Goal: Answer question/provide support: Share knowledge or assist other users

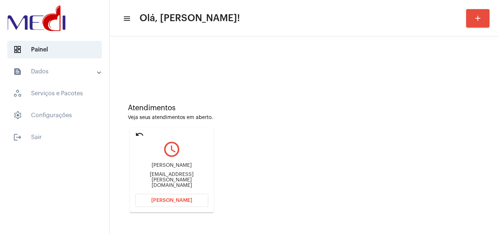
scroll to position [52, 0]
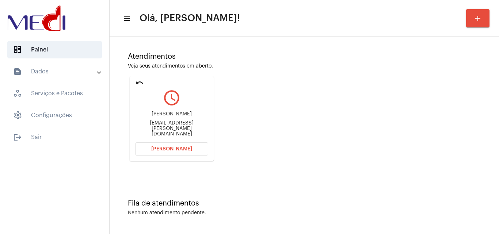
drag, startPoint x: 145, startPoint y: 121, endPoint x: 174, endPoint y: 119, distance: 28.9
click at [188, 117] on div "Derci Chiaramonte" at bounding box center [171, 113] width 73 height 5
copy div "Derci Chiaramo"
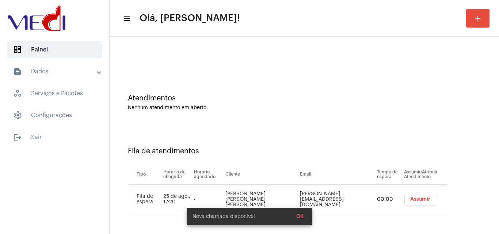
scroll to position [0, 0]
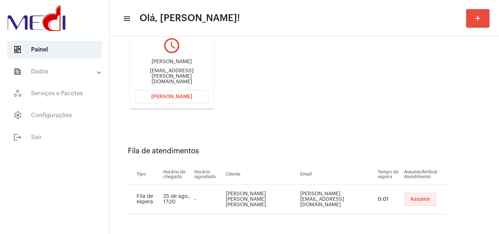
click at [414, 201] on span "Assumir" at bounding box center [420, 199] width 20 height 5
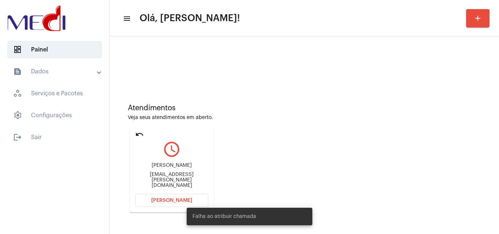
scroll to position [52, 0]
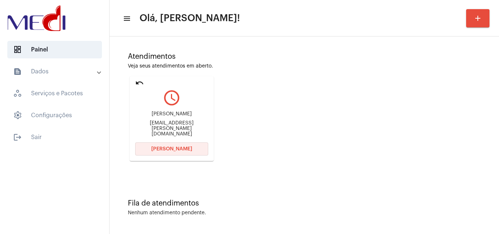
click at [167, 151] on span "Abrir Chamada" at bounding box center [171, 149] width 41 height 5
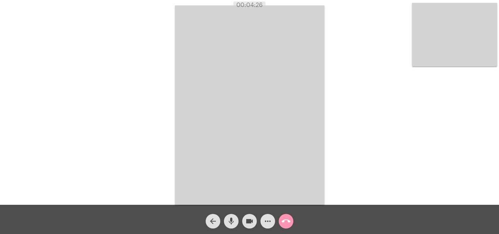
click at [288, 224] on mat-icon "call_end" at bounding box center [286, 221] width 9 height 9
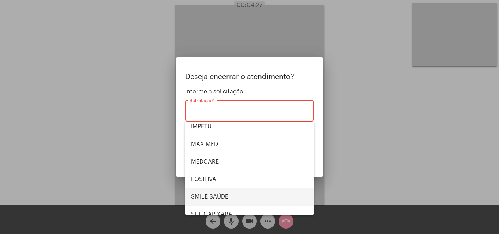
scroll to position [82, 0]
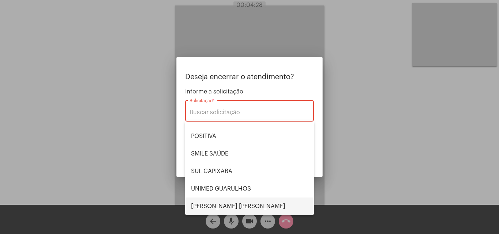
click at [216, 205] on span "VERA CRUZ" at bounding box center [249, 207] width 117 height 18
type input "VERA CRUZ"
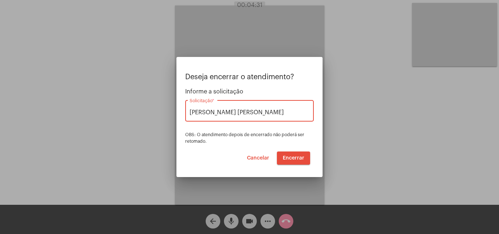
click at [295, 156] on span "Encerrar" at bounding box center [294, 158] width 22 height 5
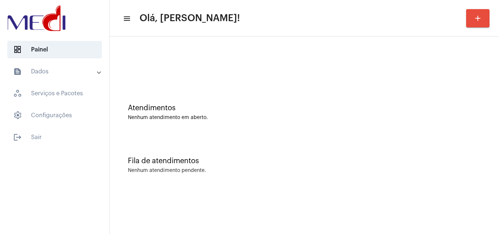
click at [208, 151] on div "Fila de atendimentos Nenhum atendimento pendente." at bounding box center [304, 161] width 382 height 53
click at [212, 148] on div "Fila de atendimentos Nenhum atendimento pendente." at bounding box center [304, 161] width 382 height 53
click at [235, 130] on div "Atendimentos Nenhum atendimento em aberto." at bounding box center [304, 108] width 382 height 53
click at [296, 144] on div "Fila de atendimentos Nenhum atendimento pendente." at bounding box center [304, 161] width 382 height 53
click at [438, 226] on mat-sidenav-content "menu Olá, Leandra! add Atendimentos Nenhum atendimento em aberto. Fila de atend…" at bounding box center [305, 117] width 390 height 234
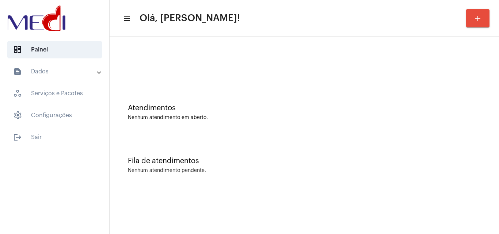
click at [352, 110] on div "Atendimentos" at bounding box center [304, 108] width 353 height 8
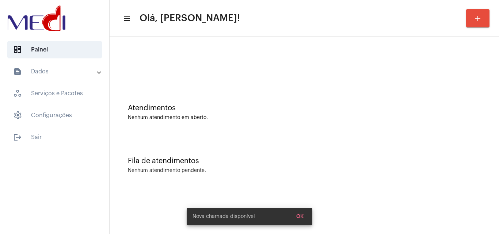
click at [294, 156] on div "Fila de atendimentos Nenhum atendimento pendente." at bounding box center [304, 161] width 382 height 53
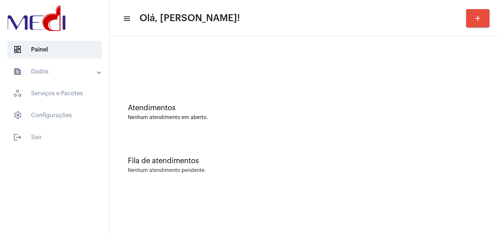
click at [241, 122] on div "Atendimentos Nenhum atendimento em aberto." at bounding box center [304, 108] width 382 height 53
click at [273, 137] on div "Fila de atendimentos Nenhum atendimento pendente." at bounding box center [304, 161] width 382 height 53
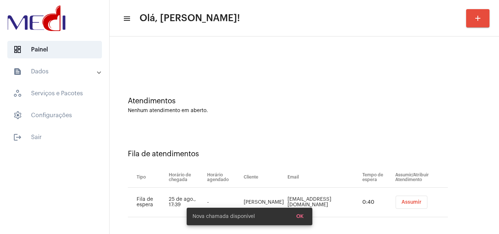
scroll to position [10, 0]
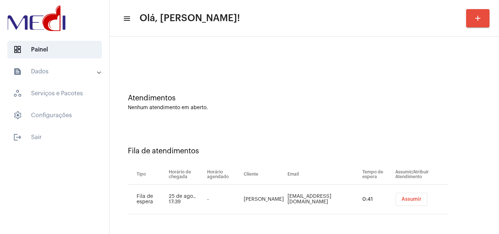
click at [417, 200] on span "Assumir" at bounding box center [412, 199] width 20 height 5
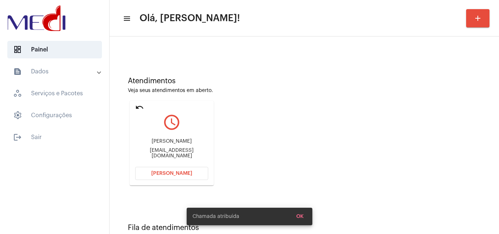
scroll to position [52, 0]
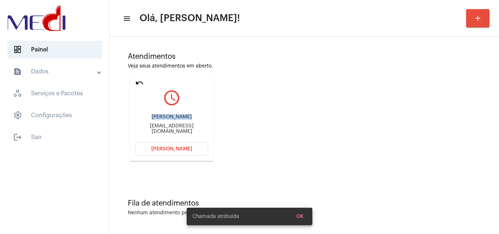
drag, startPoint x: 142, startPoint y: 119, endPoint x: 179, endPoint y: 112, distance: 37.5
click at [179, 112] on div "Irma Gomes de Oliveira Irmagomesdeoliveira7@gmai.com" at bounding box center [171, 124] width 73 height 33
copy div "Irma Gomes de"
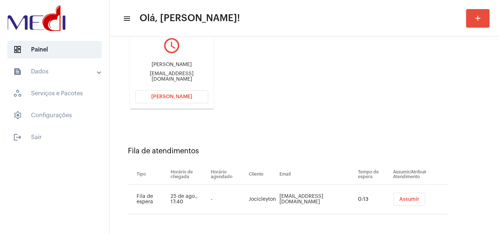
click at [408, 204] on button "Assumir" at bounding box center [410, 199] width 32 height 13
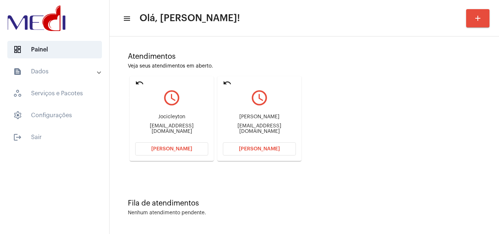
click at [139, 81] on mat-icon "undo" at bounding box center [139, 83] width 9 height 9
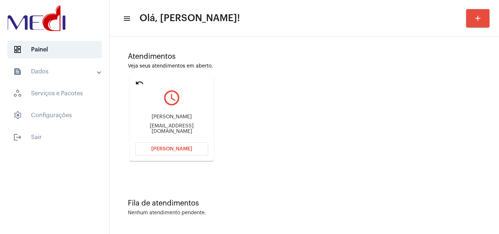
click at [140, 120] on div "Irma Gomes de Oliveira" at bounding box center [171, 116] width 73 height 5
click at [169, 149] on span "Abrir Chamada" at bounding box center [171, 149] width 41 height 5
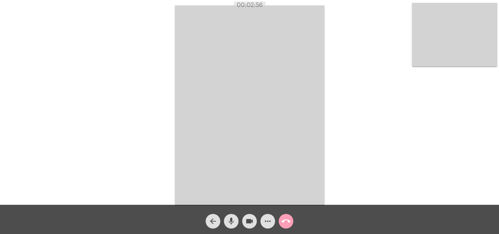
click at [285, 221] on mat-icon "call_end" at bounding box center [286, 221] width 9 height 9
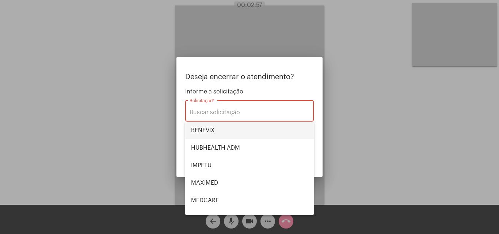
click at [227, 130] on span "BENEVIX" at bounding box center [249, 131] width 117 height 18
type input "BENEVIX"
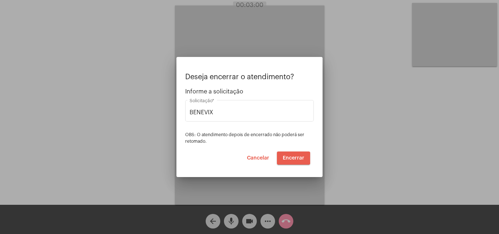
click at [292, 158] on span "Encerrar" at bounding box center [294, 158] width 22 height 5
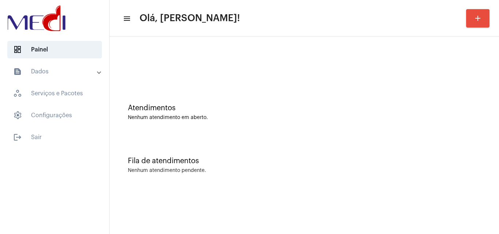
click at [258, 154] on div "Fila de atendimentos Nenhum atendimento pendente." at bounding box center [304, 161] width 382 height 53
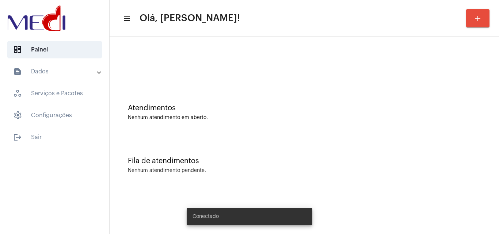
click at [475, 25] on button "add" at bounding box center [477, 18] width 23 height 18
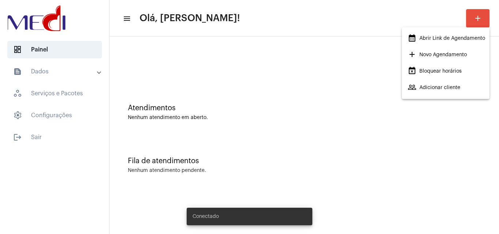
click at [438, 39] on span "calendar_month_outlined Abrir Link de Agendamento" at bounding box center [446, 38] width 77 height 13
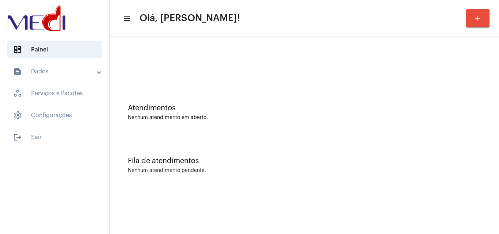
click at [304, 155] on div "Fila de atendimentos Nenhum atendimento pendente." at bounding box center [304, 161] width 382 height 53
click at [345, 188] on div "Fila de atendimentos Nenhum atendimento pendente." at bounding box center [304, 161] width 382 height 53
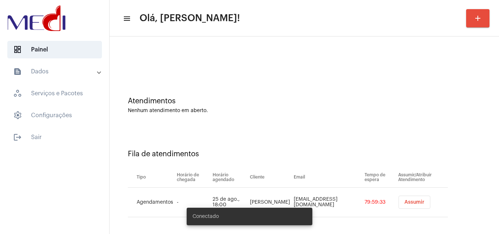
scroll to position [10, 0]
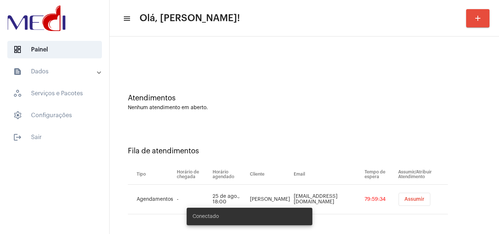
click at [410, 198] on span "Assumir" at bounding box center [415, 199] width 20 height 5
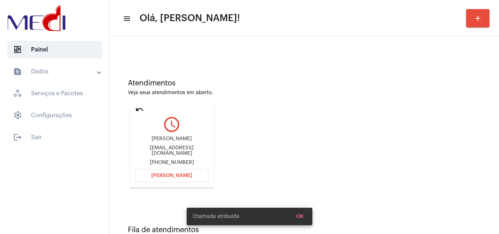
scroll to position [52, 0]
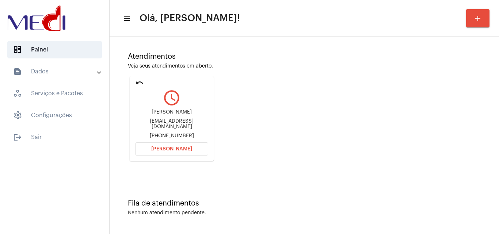
drag, startPoint x: 149, startPoint y: 113, endPoint x: 200, endPoint y: 109, distance: 50.6
click at [200, 109] on div "Gabrielly Teixeira Gabrielly_silva.57@hotmail.com +5571984454531" at bounding box center [171, 124] width 73 height 33
copy div "Gabrielly Teixeira"
click at [168, 153] on button "Abrir Chamada" at bounding box center [171, 149] width 73 height 13
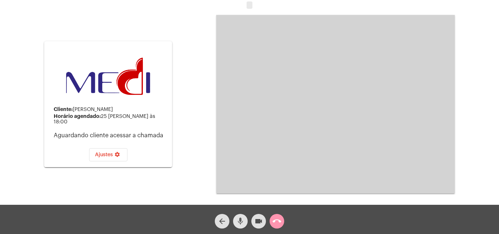
click at [239, 223] on mat-icon "mic" at bounding box center [240, 221] width 9 height 9
click at [278, 223] on mat-icon "call_end" at bounding box center [277, 221] width 9 height 9
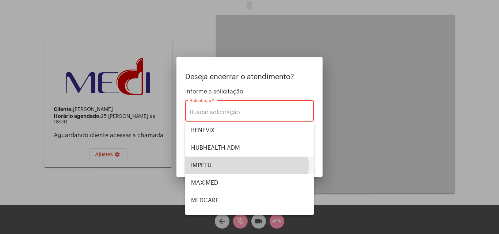
click at [216, 165] on span "IMPETU" at bounding box center [249, 166] width 117 height 18
type input "IMPETU"
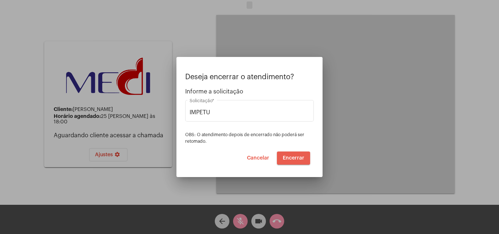
click at [285, 161] on button "Encerrar" at bounding box center [293, 158] width 33 height 13
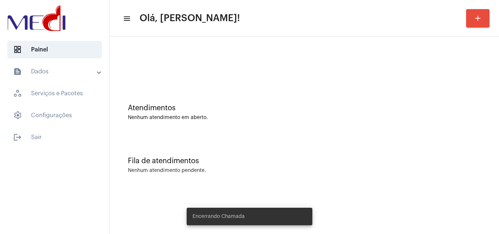
drag, startPoint x: 233, startPoint y: 106, endPoint x: 206, endPoint y: 79, distance: 37.7
click at [229, 106] on div "Atendimentos" at bounding box center [304, 108] width 353 height 8
click at [260, 129] on div "Atendimentos Nenhum atendimento em aberto." at bounding box center [304, 108] width 382 height 53
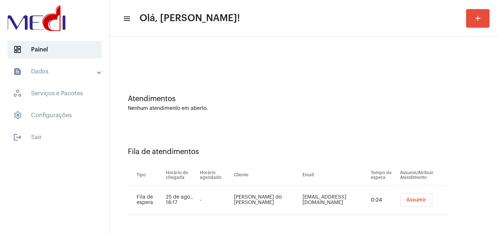
scroll to position [10, 0]
click at [411, 197] on span "Assumir" at bounding box center [416, 199] width 20 height 5
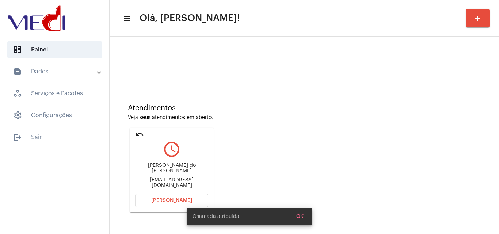
drag, startPoint x: 138, startPoint y: 132, endPoint x: 314, endPoint y: 163, distance: 177.8
click at [140, 132] on mat-icon "undo" at bounding box center [139, 134] width 9 height 9
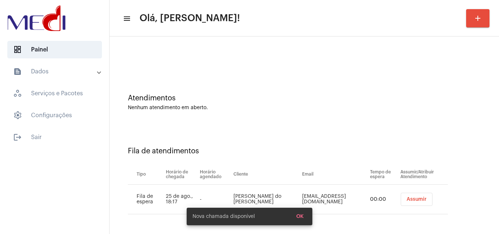
scroll to position [10, 0]
click at [417, 204] on button "Assumir" at bounding box center [416, 199] width 32 height 13
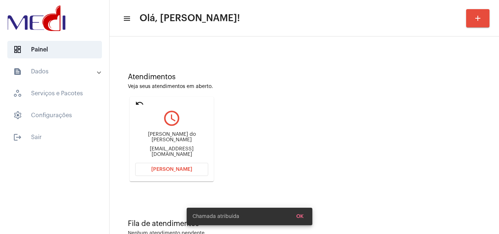
scroll to position [52, 0]
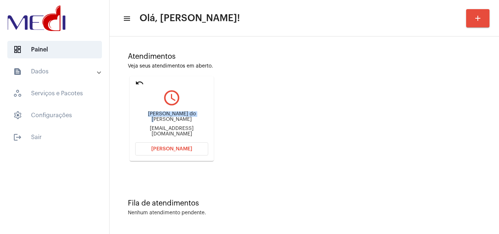
drag, startPoint x: 145, startPoint y: 121, endPoint x: 147, endPoint y: 115, distance: 6.1
click at [147, 115] on div "Henrique Moura do Nascimento sena" at bounding box center [171, 116] width 73 height 11
copy div "Henrique Moura do"
click at [138, 81] on mat-icon "undo" at bounding box center [139, 83] width 9 height 9
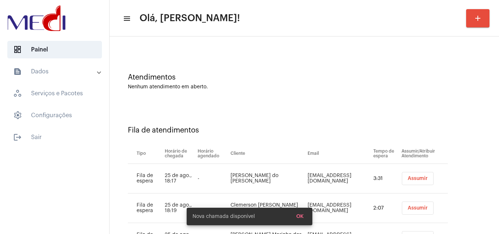
scroll to position [69, 0]
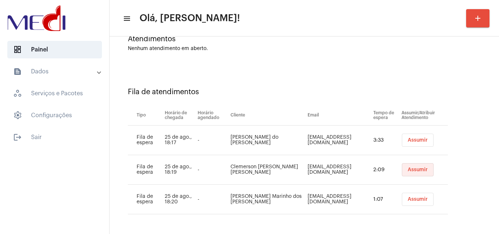
click at [415, 169] on span "Assumir" at bounding box center [418, 169] width 20 height 5
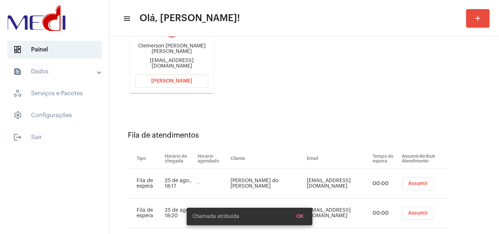
scroll to position [133, 0]
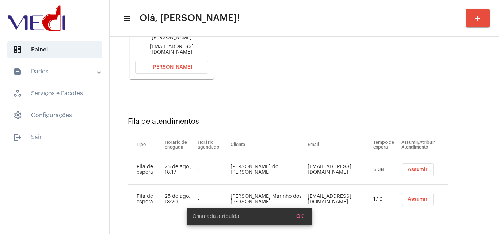
click at [410, 198] on span "Assumir" at bounding box center [418, 199] width 20 height 5
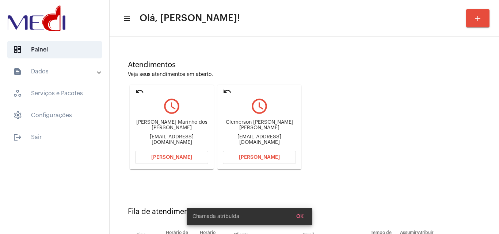
scroll to position [0, 0]
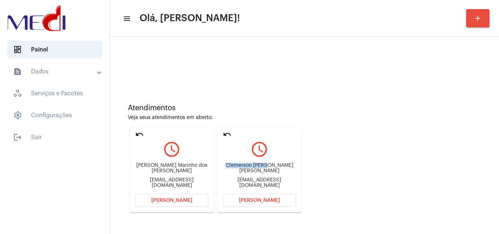
drag, startPoint x: 223, startPoint y: 169, endPoint x: 266, endPoint y: 169, distance: 43.1
click at [266, 169] on div "Clemerson Siqueira da Silva" at bounding box center [259, 168] width 73 height 11
copy div "Clemerson Sique"
click at [243, 205] on button "Abrir Chamada" at bounding box center [259, 200] width 73 height 13
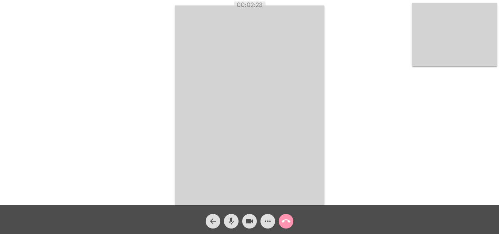
click at [285, 223] on mat-icon "call_end" at bounding box center [286, 221] width 9 height 9
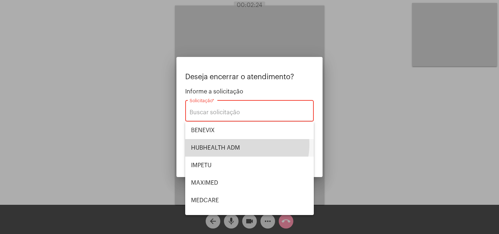
click at [236, 144] on span "HUBHEALTH ADM" at bounding box center [249, 148] width 117 height 18
type input "HUBHEALTH ADM"
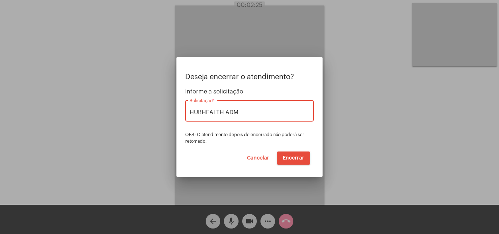
click at [295, 156] on span "Encerrar" at bounding box center [294, 158] width 22 height 5
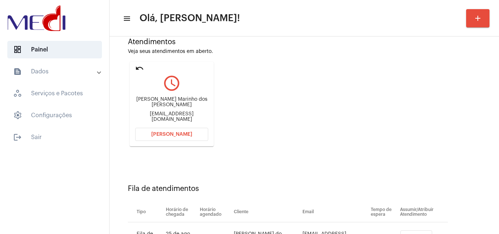
scroll to position [31, 0]
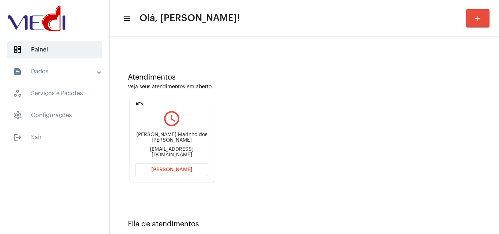
drag, startPoint x: 140, startPoint y: 135, endPoint x: 178, endPoint y: 135, distance: 38.4
click at [178, 135] on div "Mateus Lins Marinho dos Santos" at bounding box center [171, 137] width 73 height 11
copy div "Mateus Lins Ma"
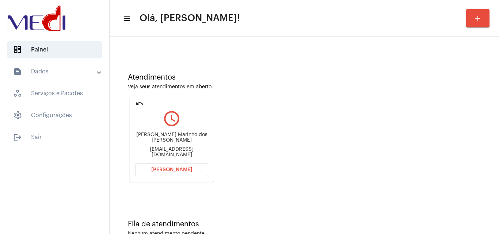
scroll to position [52, 0]
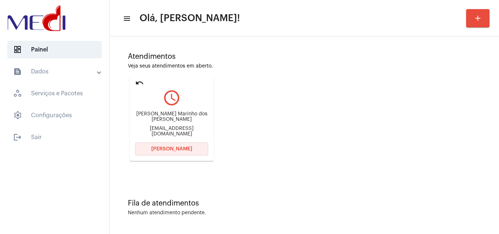
click at [162, 151] on span "Abrir Chamada" at bounding box center [171, 149] width 41 height 5
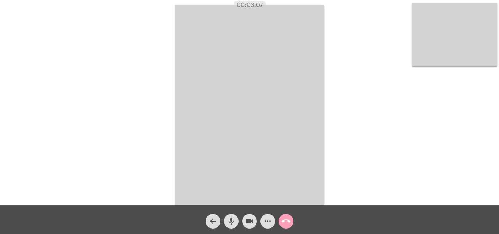
click at [289, 225] on mat-icon "call_end" at bounding box center [286, 221] width 9 height 9
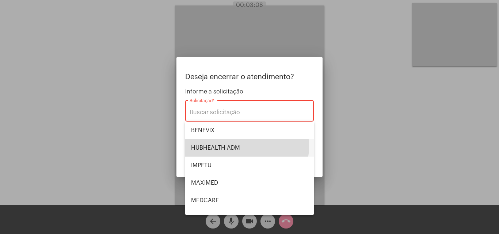
click at [240, 147] on span "HUBHEALTH ADM" at bounding box center [249, 148] width 117 height 18
type input "HUBHEALTH ADM"
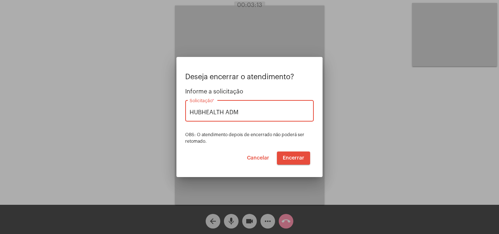
click at [296, 157] on span "Encerrar" at bounding box center [294, 158] width 22 height 5
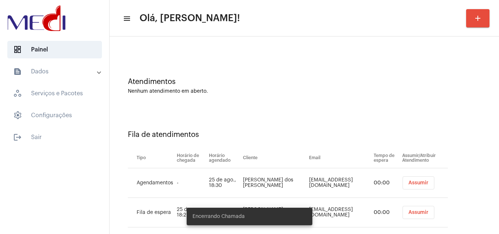
scroll to position [39, 0]
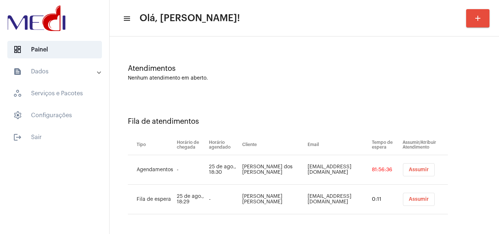
click at [409, 169] on span "Assumir" at bounding box center [419, 169] width 20 height 5
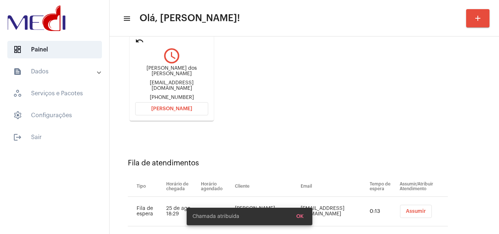
scroll to position [104, 0]
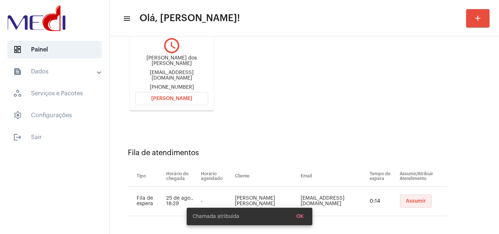
click at [406, 199] on span "Assumir" at bounding box center [416, 201] width 20 height 5
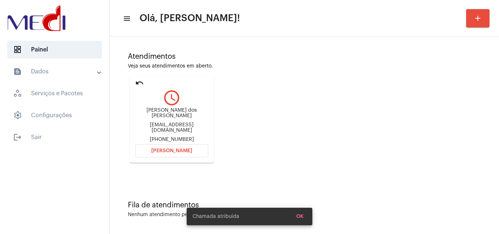
scroll to position [0, 0]
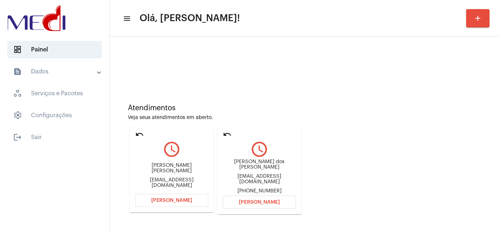
drag, startPoint x: 225, startPoint y: 163, endPoint x: 277, endPoint y: 156, distance: 52.3
click at [286, 163] on div "Clara de Assis dos santos lucelendeassis@hotmail.com +5519991525169" at bounding box center [259, 176] width 73 height 35
copy div "Clara de Assis dos santo"
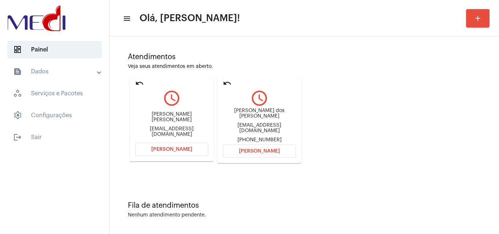
scroll to position [52, 0]
drag, startPoint x: 148, startPoint y: 118, endPoint x: 196, endPoint y: 119, distance: 47.5
click at [196, 119] on div "Davi da Silva Viana" at bounding box center [171, 116] width 73 height 11
copy div "Davi da Silva Viana"
click at [230, 84] on mat-icon "undo" at bounding box center [227, 83] width 9 height 9
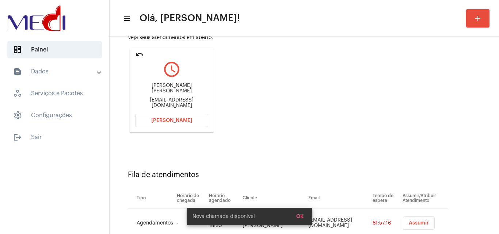
scroll to position [104, 0]
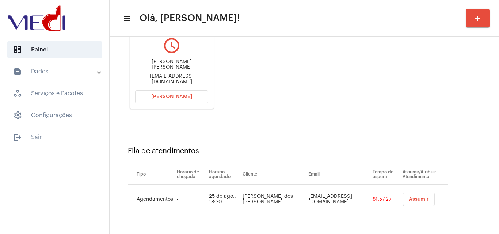
click at [157, 98] on span "Abrir Chamada" at bounding box center [171, 96] width 41 height 5
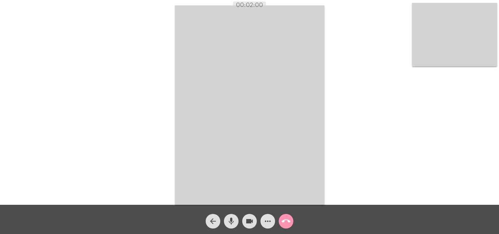
click at [288, 219] on mat-icon "call_end" at bounding box center [286, 221] width 9 height 9
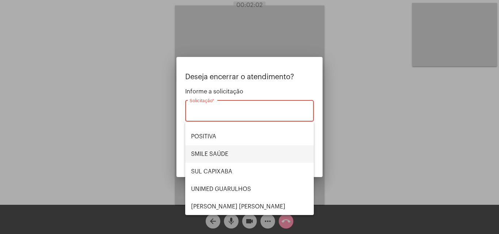
scroll to position [82, 0]
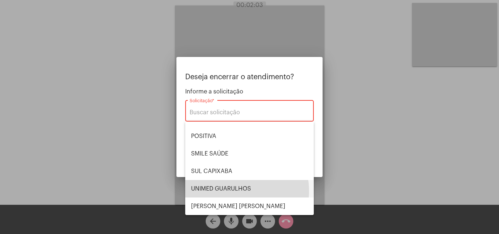
click at [233, 191] on span "UNIMED GUARULHOS" at bounding box center [249, 189] width 117 height 18
type input "UNIMED GUARULHOS"
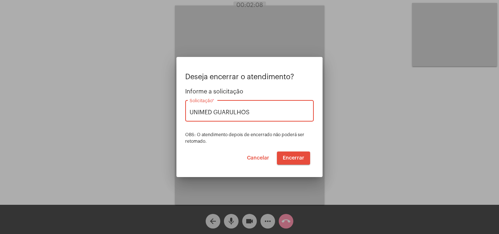
click at [286, 156] on span "Encerrar" at bounding box center [294, 158] width 22 height 5
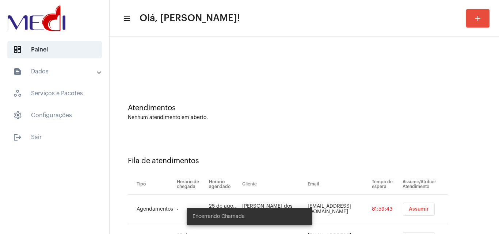
scroll to position [39, 0]
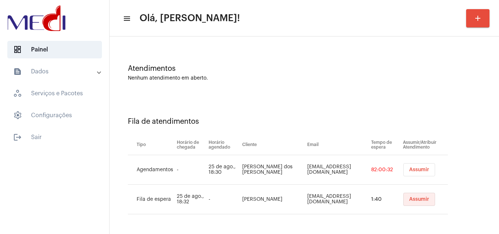
click at [410, 203] on button "Assumir" at bounding box center [419, 199] width 32 height 13
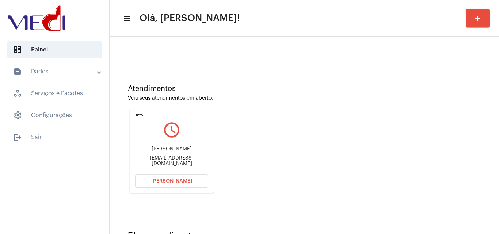
scroll to position [52, 0]
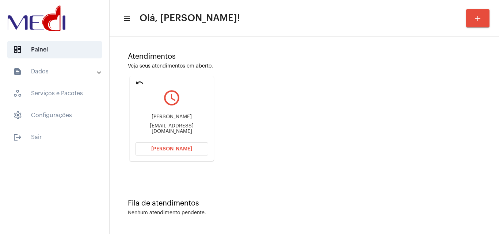
drag, startPoint x: 254, startPoint y: 163, endPoint x: 177, endPoint y: 128, distance: 84.7
click at [250, 162] on div "Atendimentos Veja seus atendimentos em aberto. undo query_builder Kaila Bravo k…" at bounding box center [304, 104] width 382 height 147
drag, startPoint x: 142, startPoint y: 128, endPoint x: 174, endPoint y: 127, distance: 32.5
click at [174, 127] on div "kailabravop@gmail.com" at bounding box center [171, 129] width 73 height 11
copy div "kailabravop@"
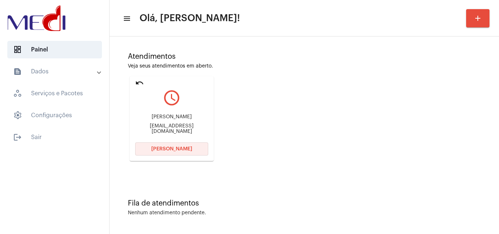
click at [169, 149] on span "Abrir Chamada" at bounding box center [171, 149] width 41 height 5
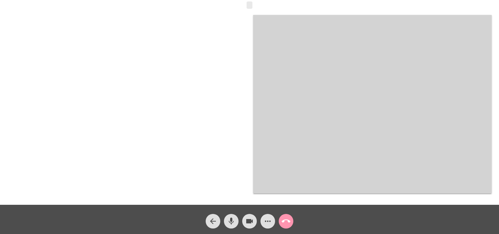
click at [283, 223] on mat-icon "call_end" at bounding box center [286, 221] width 9 height 9
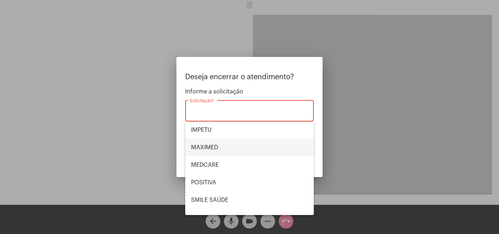
scroll to position [82, 0]
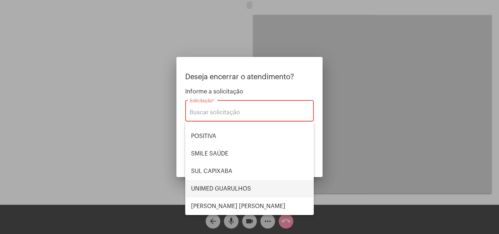
click at [247, 191] on span "UNIMED GUARULHOS" at bounding box center [249, 189] width 117 height 18
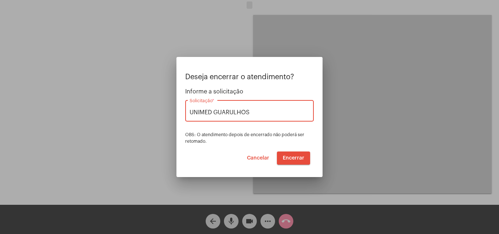
click at [246, 110] on input "UNIMED GUARULHOS" at bounding box center [250, 112] width 120 height 7
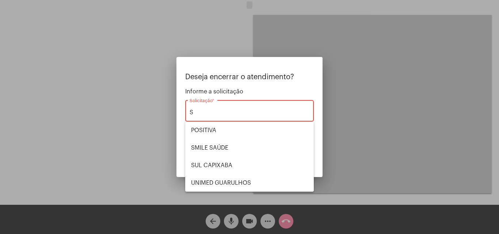
type input "S"
click at [255, 109] on div "S Solicitação *" at bounding box center [250, 110] width 120 height 23
click at [253, 110] on input "S" at bounding box center [250, 112] width 120 height 7
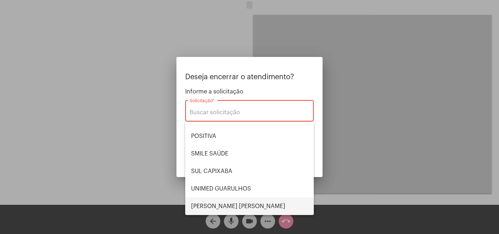
click at [224, 204] on span "VERA CRUZ" at bounding box center [249, 207] width 117 height 18
type input "VERA CRUZ"
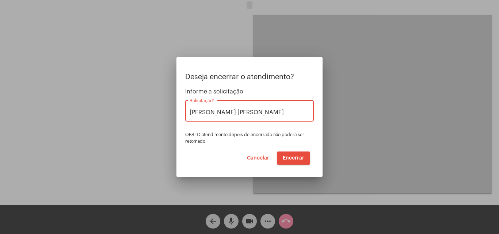
click at [293, 161] on button "Encerrar" at bounding box center [293, 158] width 33 height 13
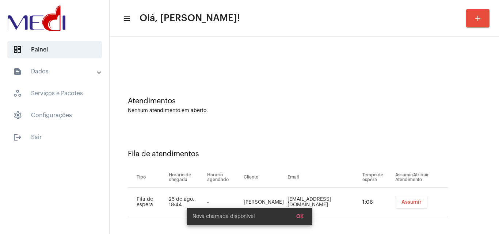
scroll to position [10, 0]
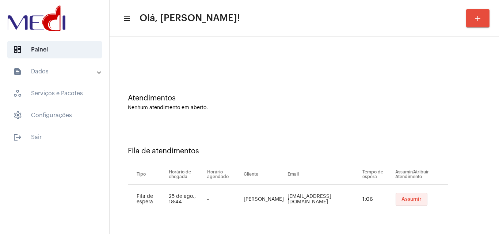
click at [397, 194] on button "Assumir" at bounding box center [412, 199] width 32 height 13
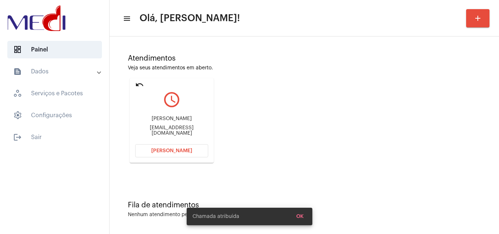
scroll to position [52, 0]
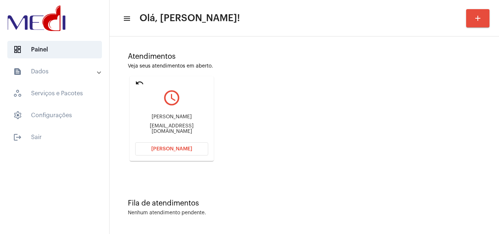
click at [161, 149] on span "Abrir Chamada" at bounding box center [171, 149] width 41 height 5
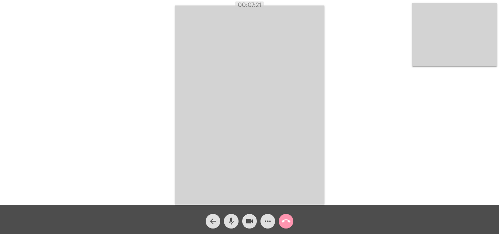
click at [287, 220] on mat-icon "call_end" at bounding box center [286, 221] width 9 height 9
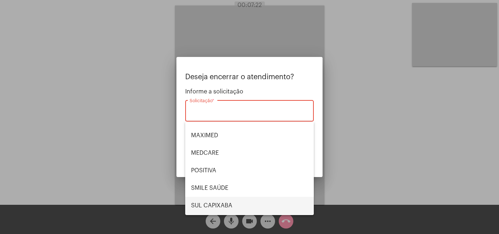
scroll to position [82, 0]
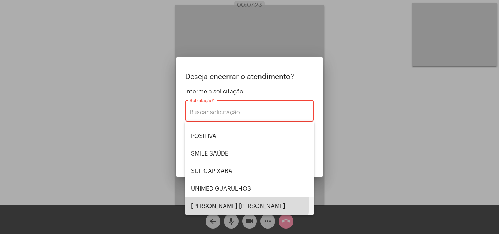
drag, startPoint x: 230, startPoint y: 202, endPoint x: 235, endPoint y: 198, distance: 6.6
click at [230, 201] on span "VERA CRUZ" at bounding box center [249, 207] width 117 height 18
type input "VERA CRUZ"
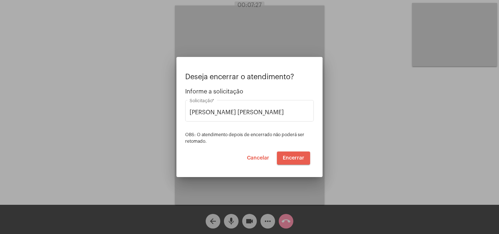
click at [295, 159] on span "Encerrar" at bounding box center [294, 158] width 22 height 5
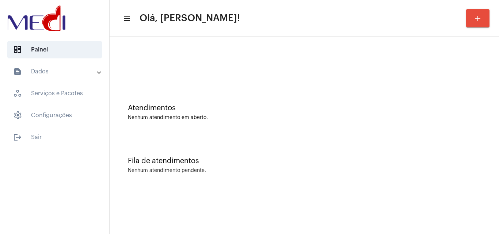
click at [254, 126] on div "Atendimentos Nenhum atendimento em aberto." at bounding box center [304, 108] width 382 height 53
click at [315, 153] on div "Fila de atendimentos Nenhum atendimento pendente." at bounding box center [304, 161] width 382 height 53
click at [298, 163] on div "Fila de atendimentos" at bounding box center [304, 161] width 353 height 8
click at [360, 167] on div "Fila de atendimentos Nenhum atendimento pendente." at bounding box center [304, 161] width 382 height 53
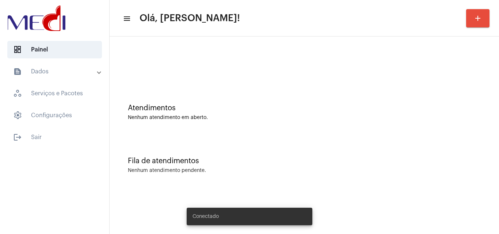
click at [218, 149] on div "Fila de atendimentos Nenhum atendimento pendente." at bounding box center [304, 161] width 382 height 53
